Goal: Task Accomplishment & Management: Use online tool/utility

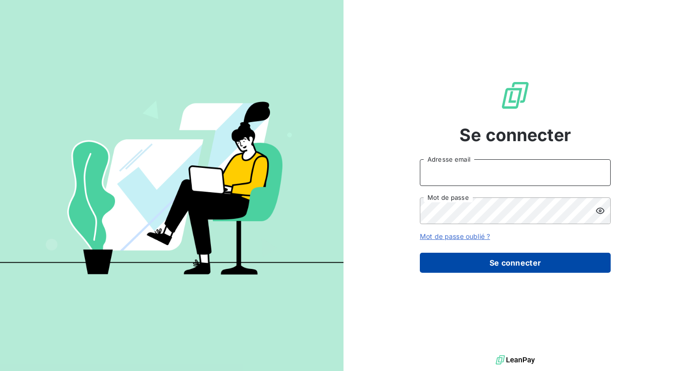
type input "[EMAIL_ADDRESS][DOMAIN_NAME]"
click at [497, 265] on button "Se connecter" at bounding box center [515, 263] width 191 height 20
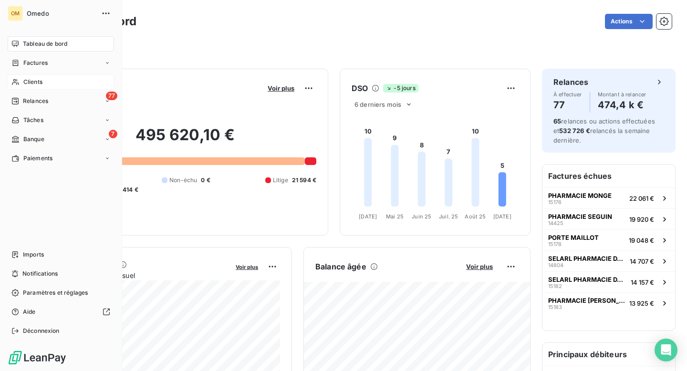
click at [39, 81] on span "Clients" at bounding box center [32, 82] width 19 height 9
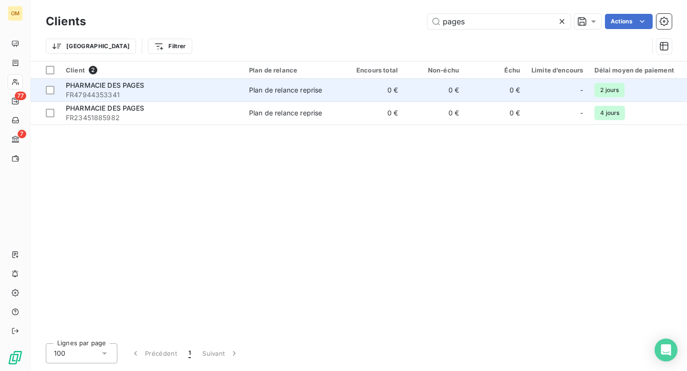
type input "pages"
click at [190, 91] on span "FR47944353341" at bounding box center [152, 95] width 172 height 10
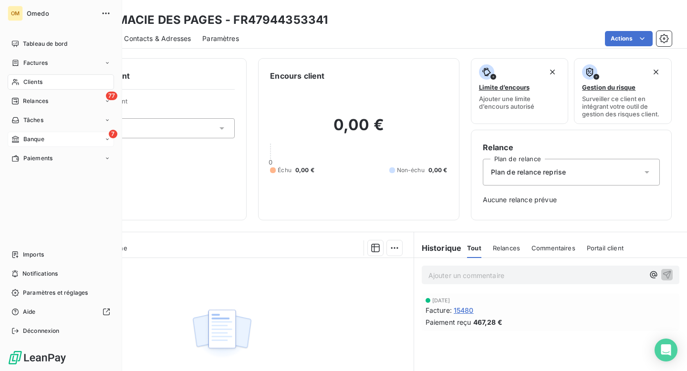
click at [11, 140] on div "7 Banque" at bounding box center [61, 139] width 106 height 15
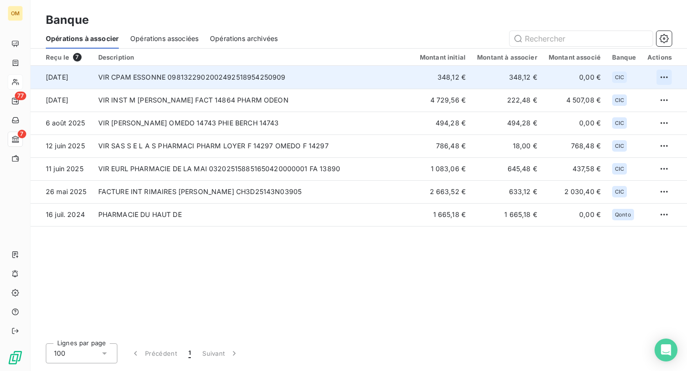
click at [666, 77] on html "OM 77 7 Banque Opérations à associer Opérations associées Opérations archivées …" at bounding box center [343, 185] width 687 height 371
click at [636, 95] on div "Archiver l’opération" at bounding box center [631, 98] width 74 height 15
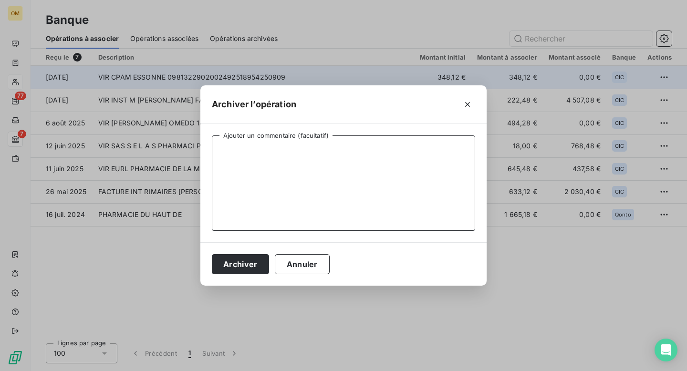
click at [417, 160] on textarea "Ajouter un commentaire (facultatif)" at bounding box center [344, 183] width 264 height 95
type textarea "."
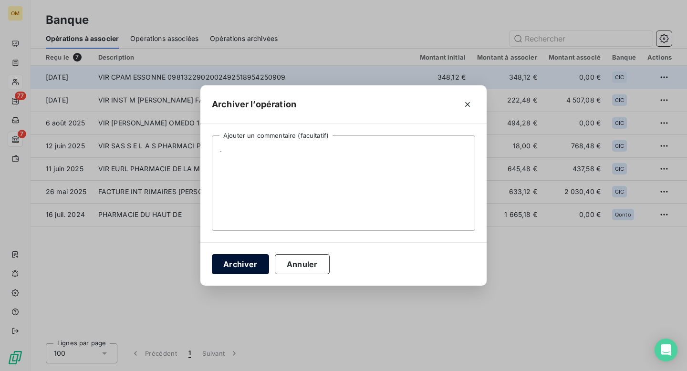
click at [249, 261] on button "Archiver" at bounding box center [240, 264] width 57 height 20
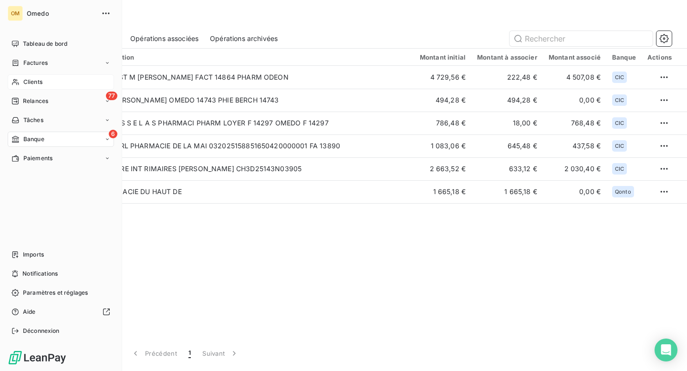
click at [35, 82] on span "Clients" at bounding box center [32, 82] width 19 height 9
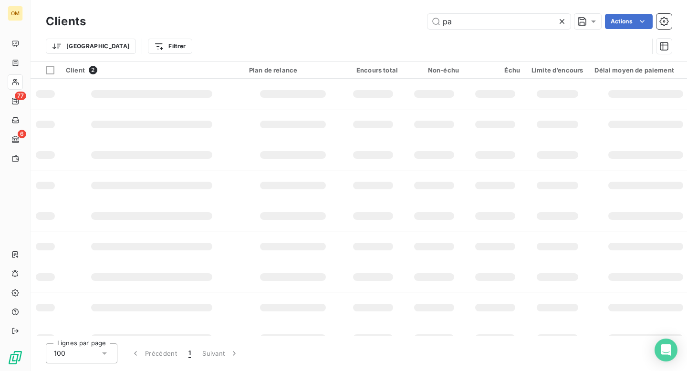
type input "p"
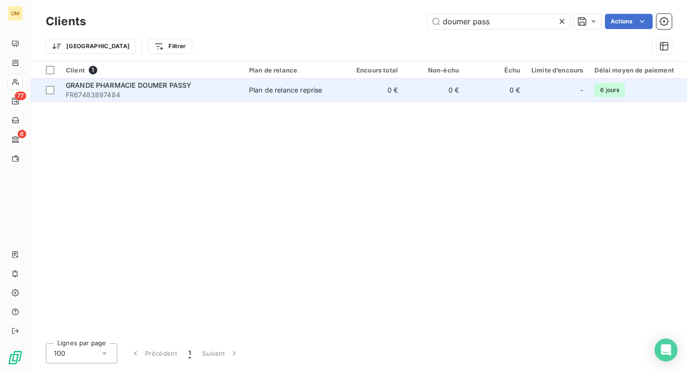
type input "doumer pass"
click at [287, 98] on td "Plan de relance reprise" at bounding box center [292, 90] width 99 height 23
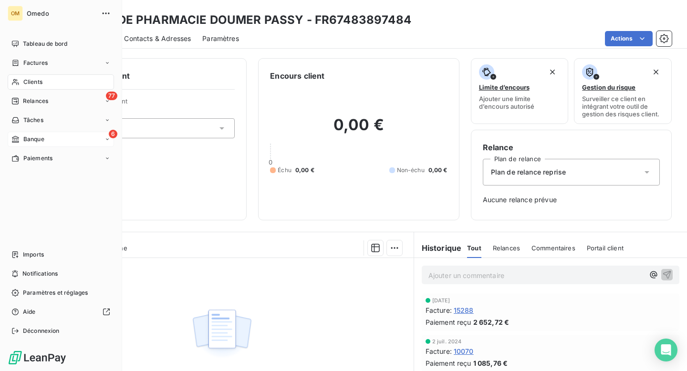
click at [27, 136] on span "Banque" at bounding box center [33, 139] width 21 height 9
